Goal: Task Accomplishment & Management: Use online tool/utility

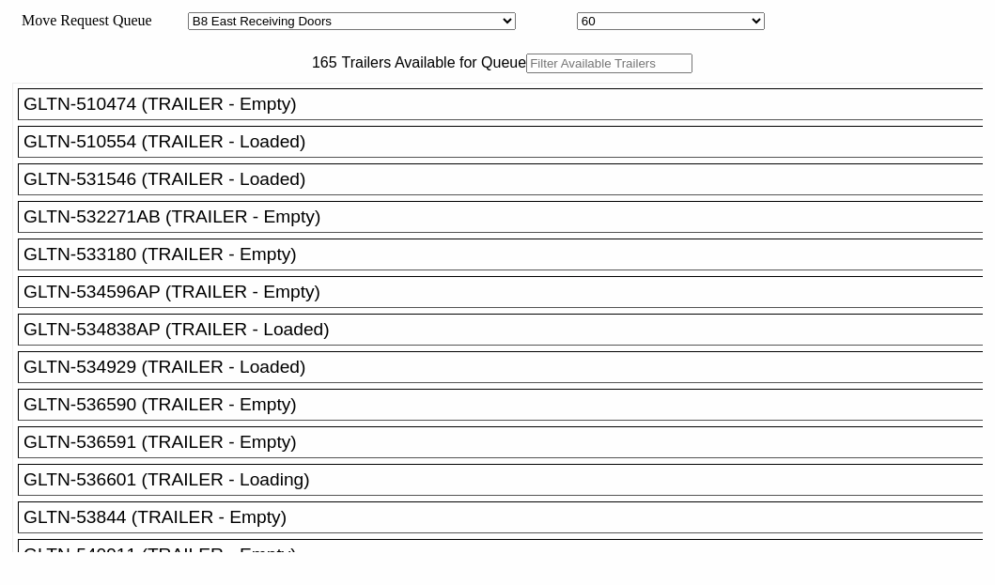
select select "536"
select select "8228"
click at [237, 126] on body "Move Request Queue Area Started [GEOGRAPHIC_DATA][PERSON_NAME][PERSON_NAME] [GE…" at bounding box center [498, 317] width 980 height 619
click at [526, 73] on input "text" at bounding box center [609, 64] width 166 height 20
paste input "XPOU423941"
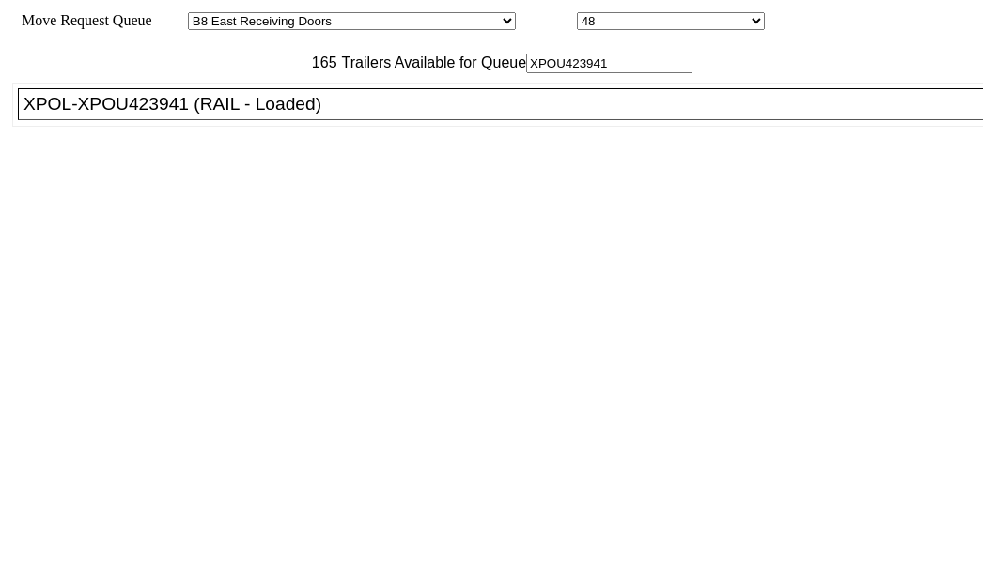
type input "XPOU423941"
click at [147, 115] on div "XPOL-XPOU423941 (RAIL - Loaded)" at bounding box center [508, 104] width 970 height 21
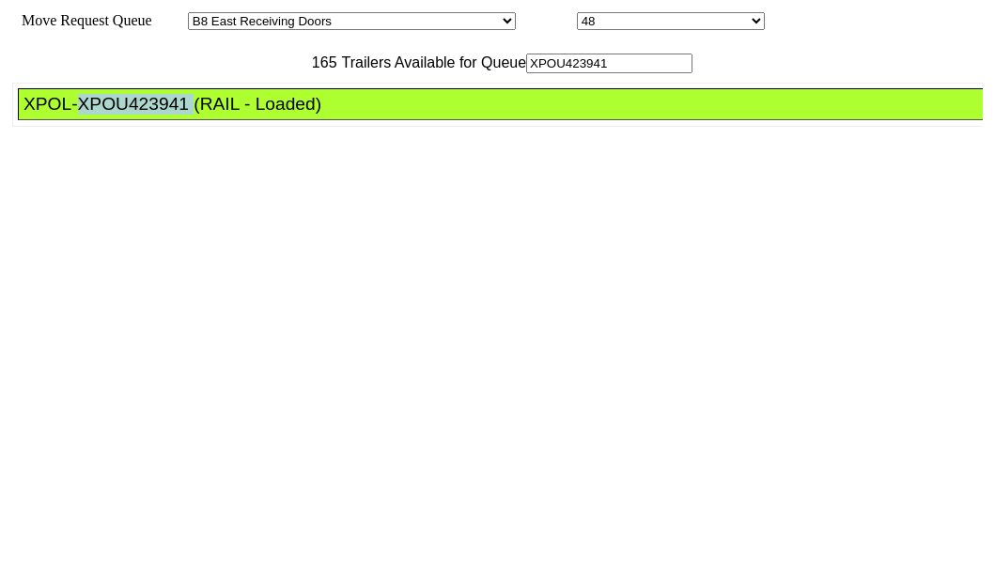
click at [147, 115] on div "XPOL-XPOU423941 (RAIL - Loaded)" at bounding box center [508, 104] width 970 height 21
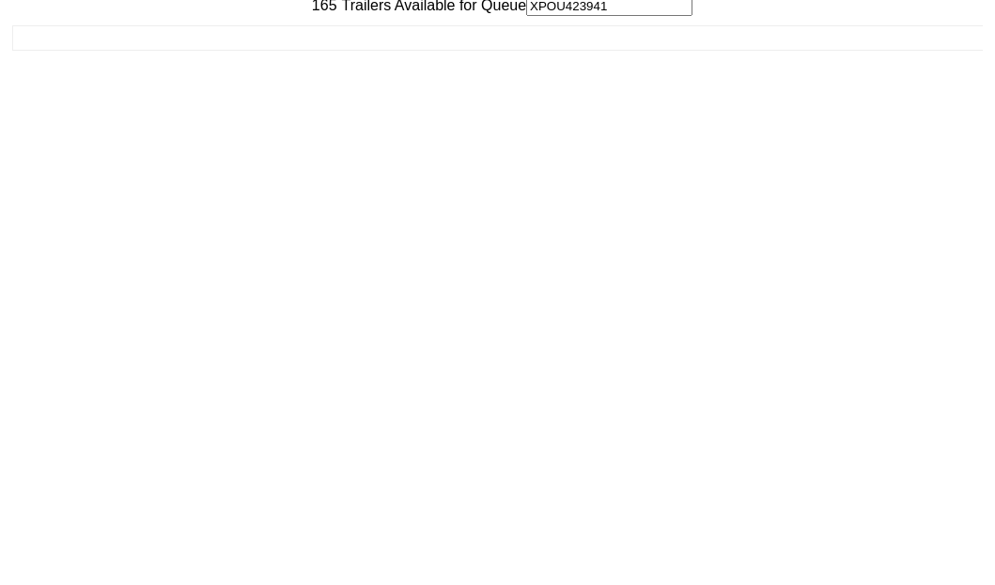
scroll to position [75, 0]
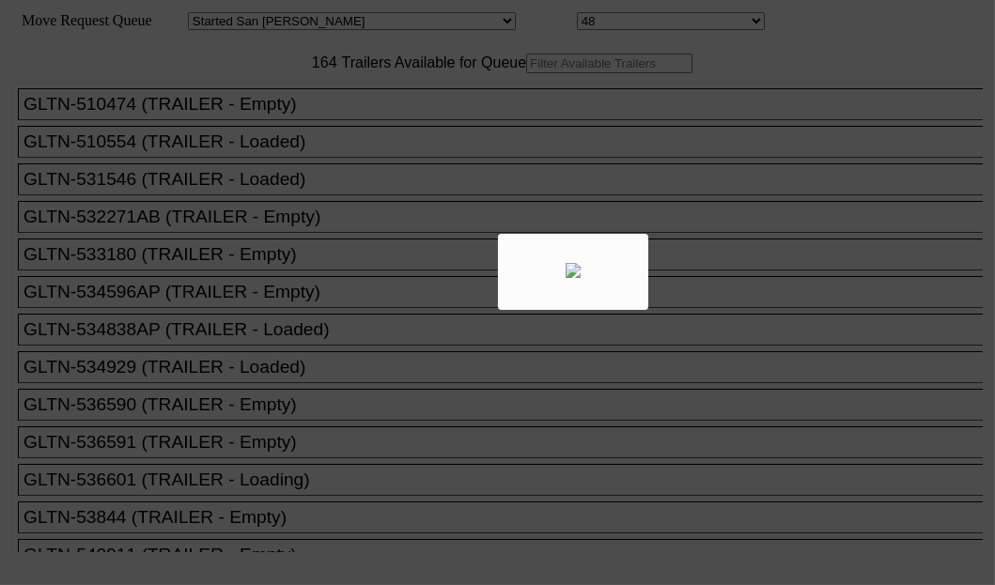
click at [282, 121] on body "Move Request Queue Area Started [GEOGRAPHIC_DATA][PERSON_NAME][PERSON_NAME] [GE…" at bounding box center [498, 317] width 980 height 619
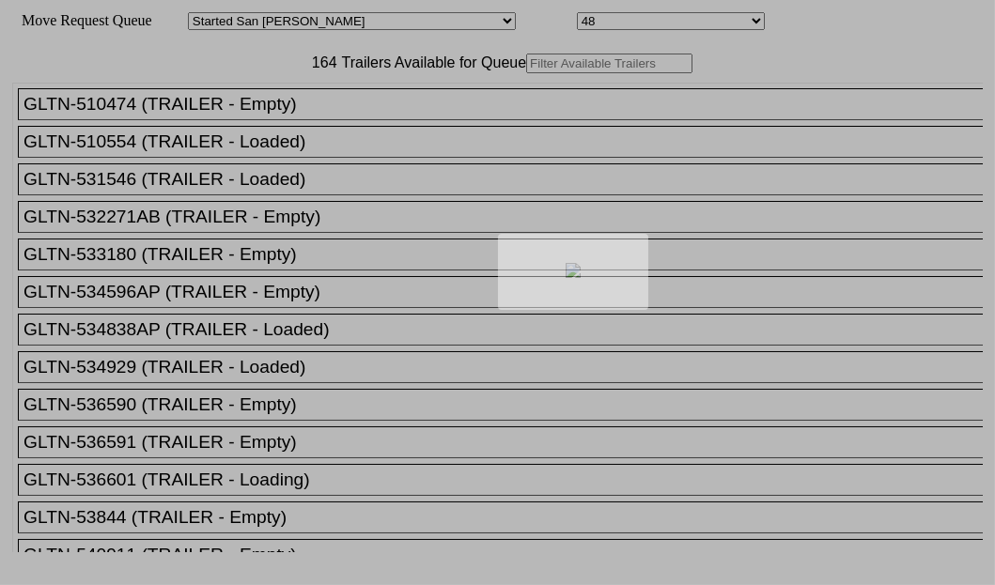
click at [243, 121] on div at bounding box center [497, 292] width 995 height 585
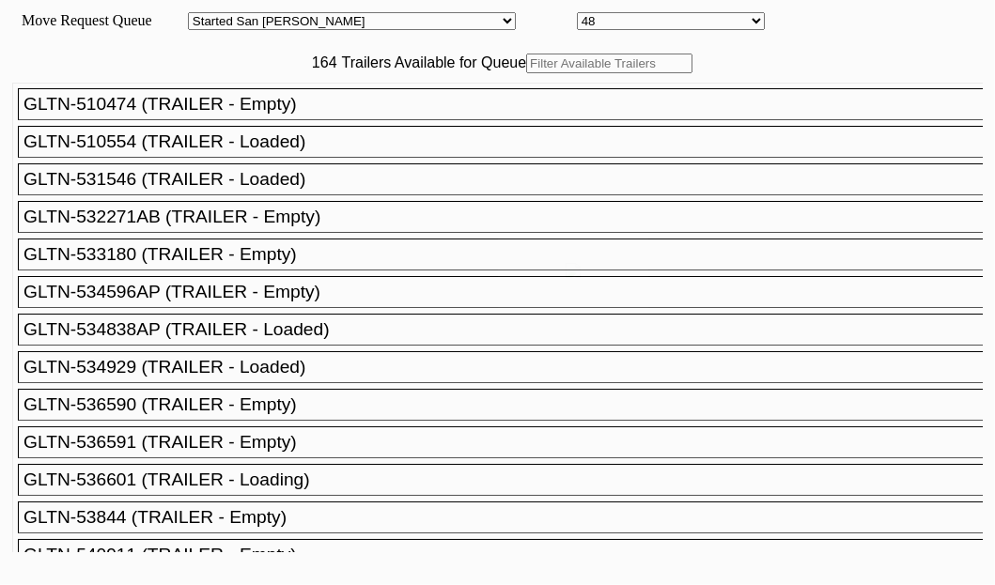
click at [240, 121] on div at bounding box center [497, 292] width 995 height 585
click at [526, 73] on input "text" at bounding box center [609, 64] width 166 height 20
paste input "XPOU412510"
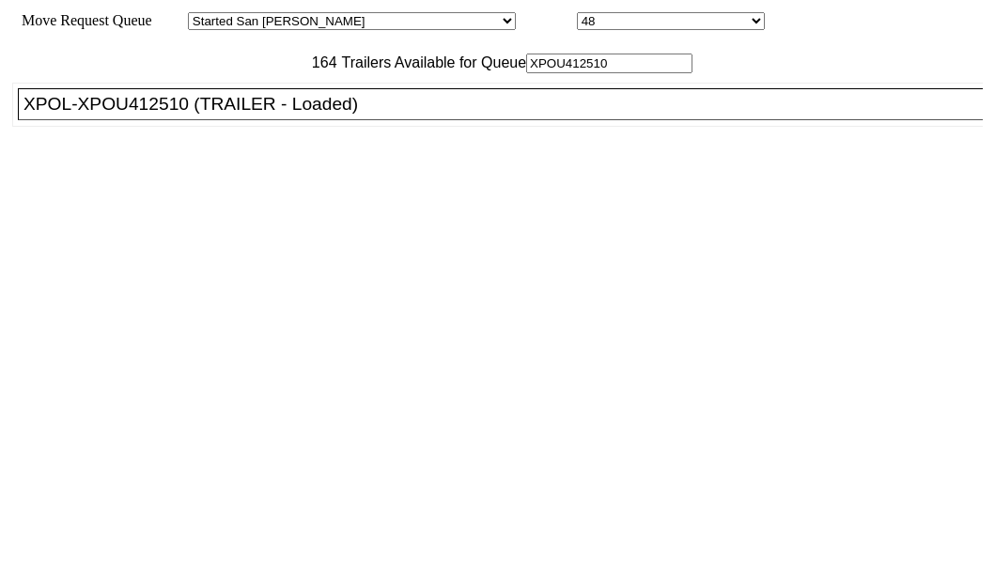
type input "XPOU412510"
click at [145, 115] on div "XPOL-XPOU412510 (TRAILER - Loaded)" at bounding box center [508, 104] width 970 height 21
drag, startPoint x: 145, startPoint y: 161, endPoint x: 187, endPoint y: 165, distance: 42.5
click at [147, 115] on div "XPOL-XPOU412510 (TRAILER - Loaded)" at bounding box center [508, 104] width 970 height 21
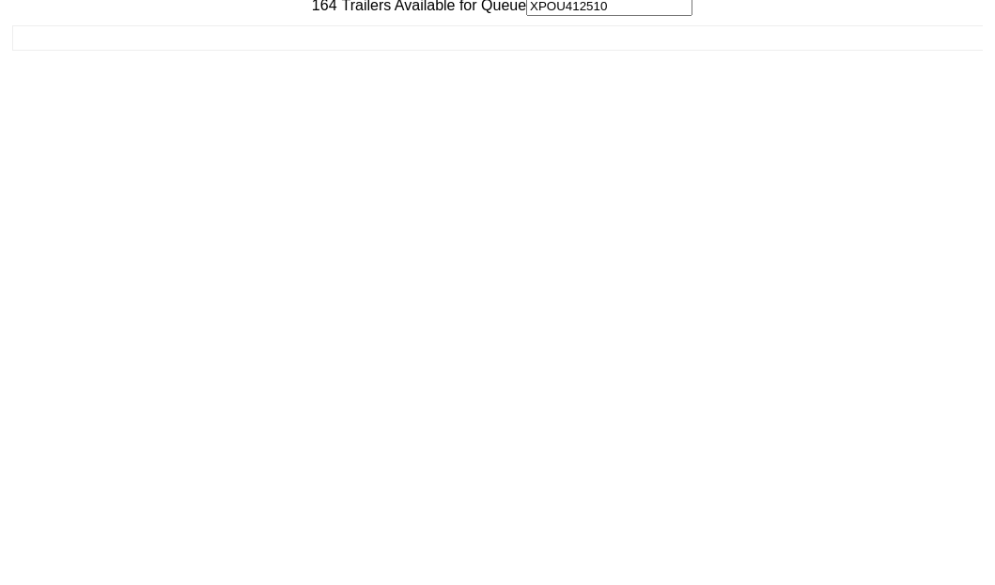
scroll to position [75, 0]
